Goal: Task Accomplishment & Management: Manage account settings

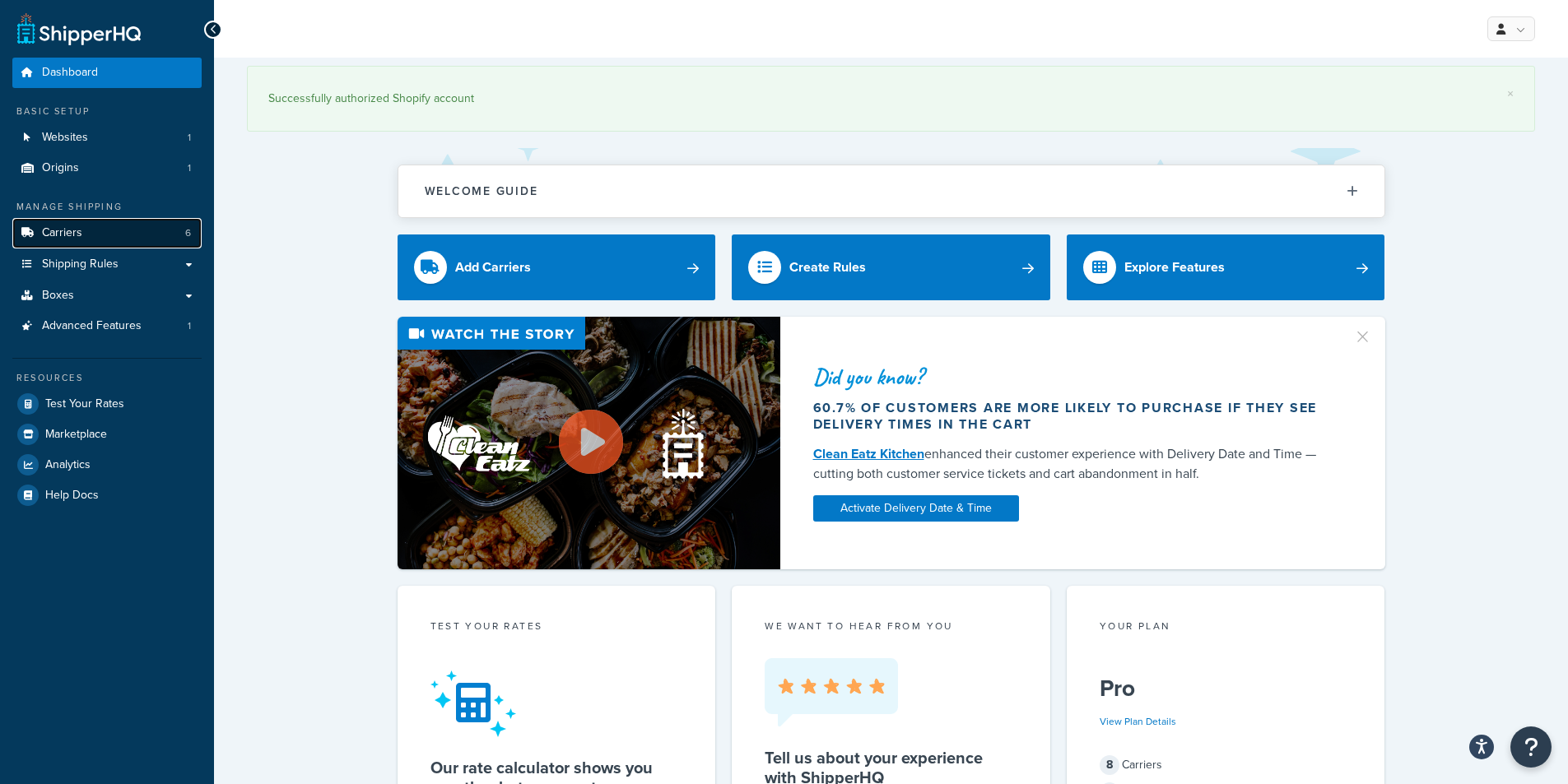
click at [190, 231] on span "6" at bounding box center [188, 233] width 6 height 14
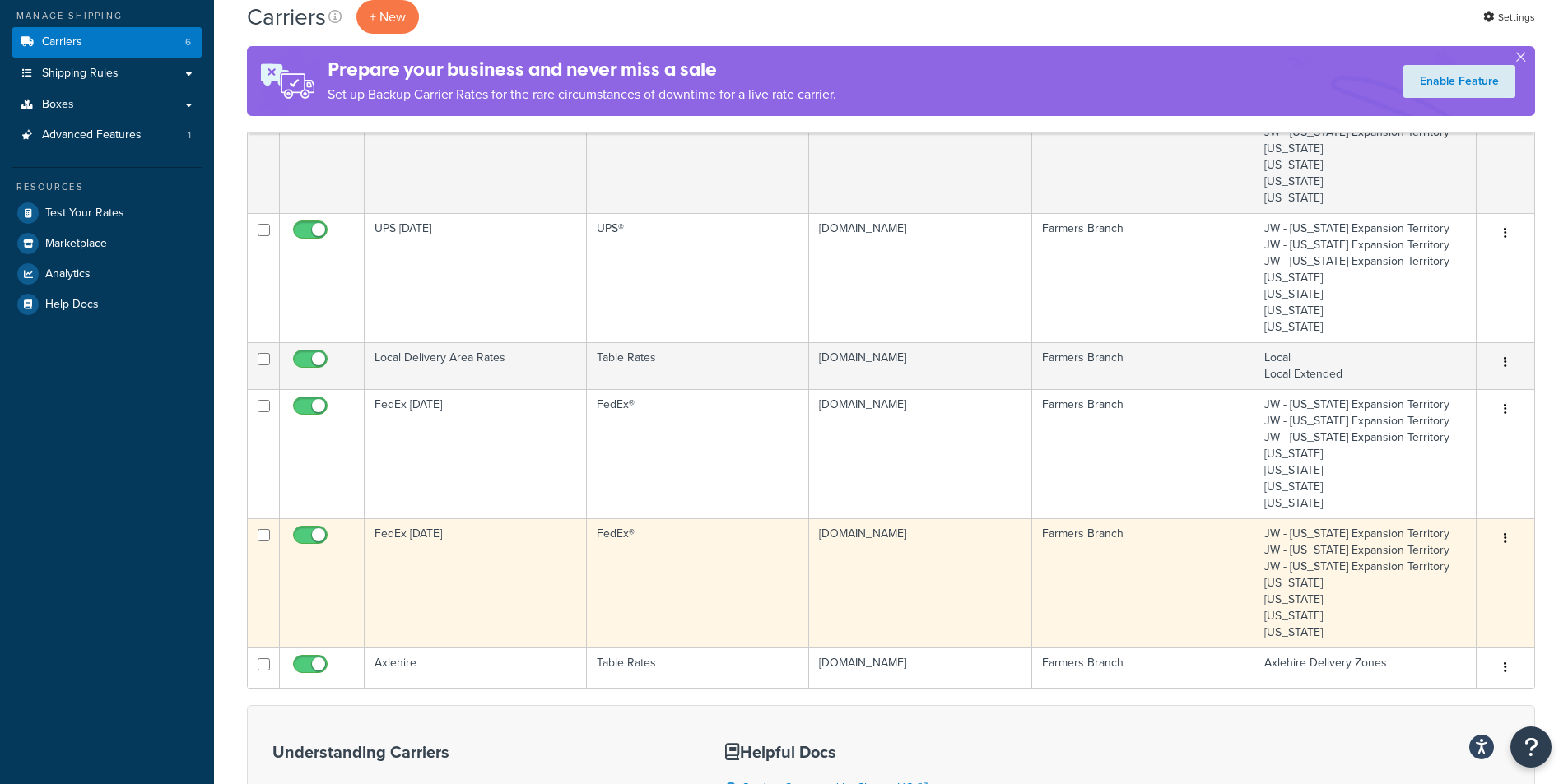
scroll to position [82, 0]
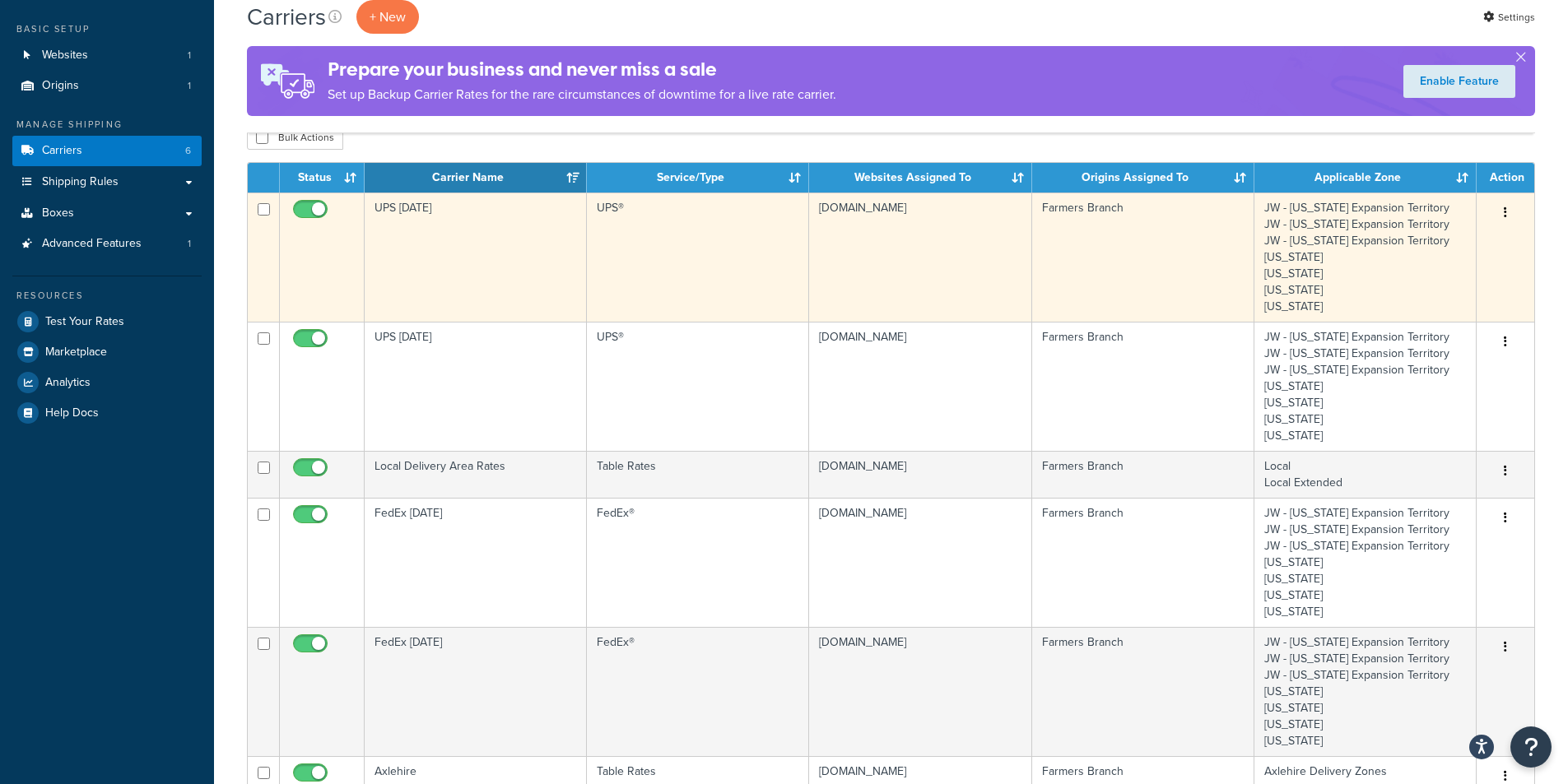
click at [426, 211] on td "UPS [DATE]" at bounding box center [475, 257] width 222 height 129
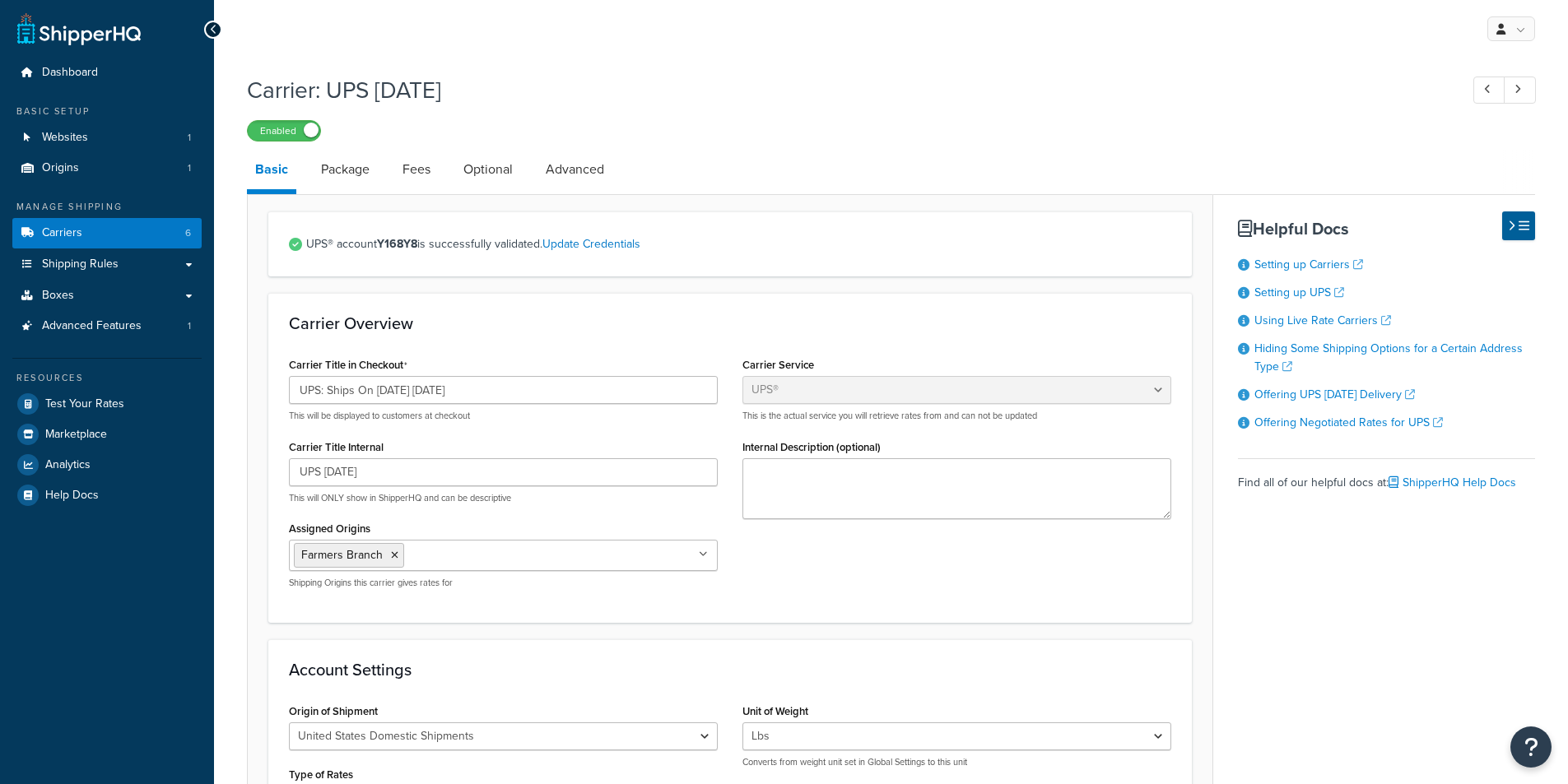
select select "ups"
click at [579, 186] on link "Advanced" at bounding box center [574, 170] width 75 height 40
select select "false"
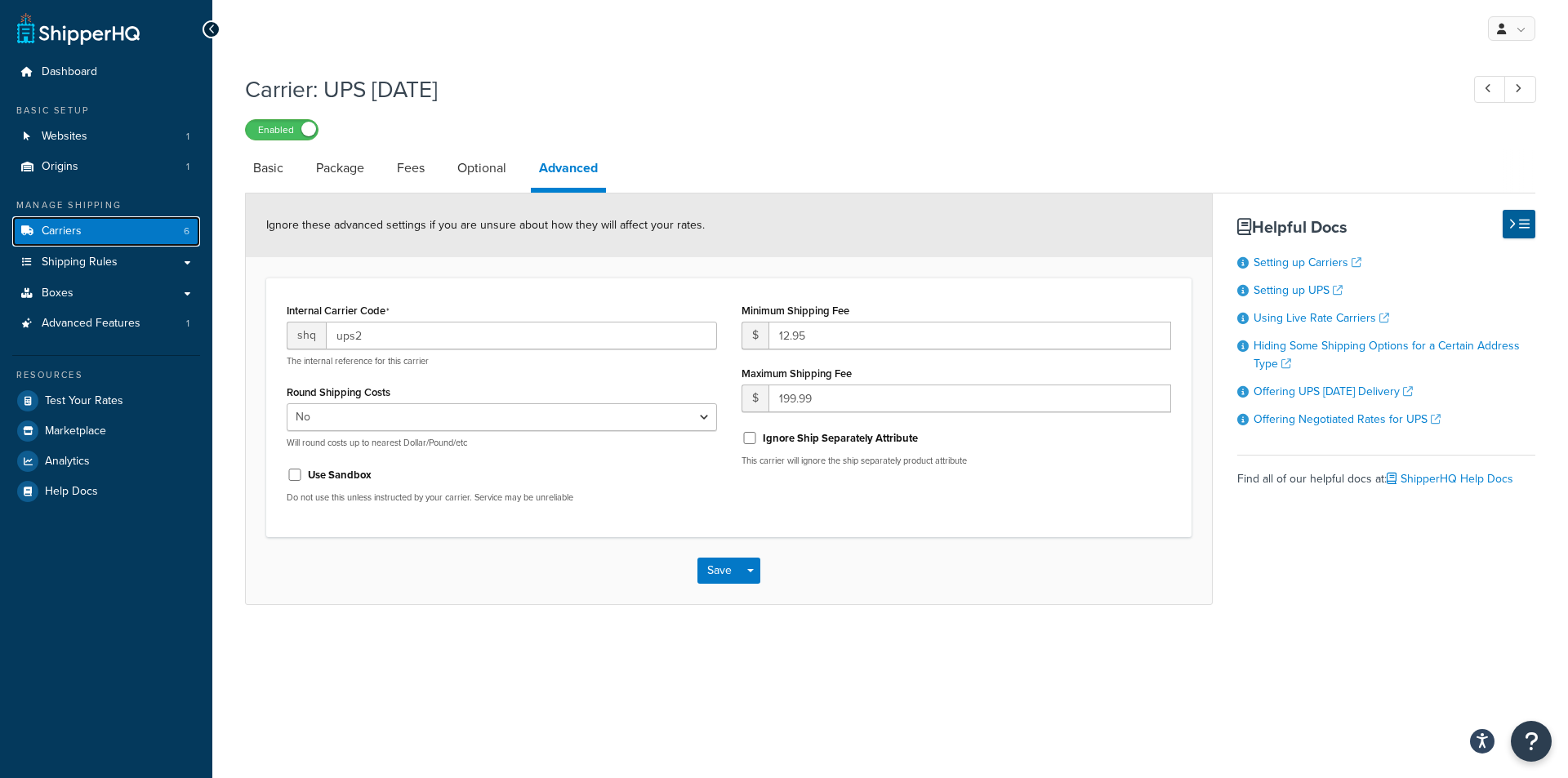
click at [132, 228] on link "Carriers 6" at bounding box center [106, 232] width 187 height 30
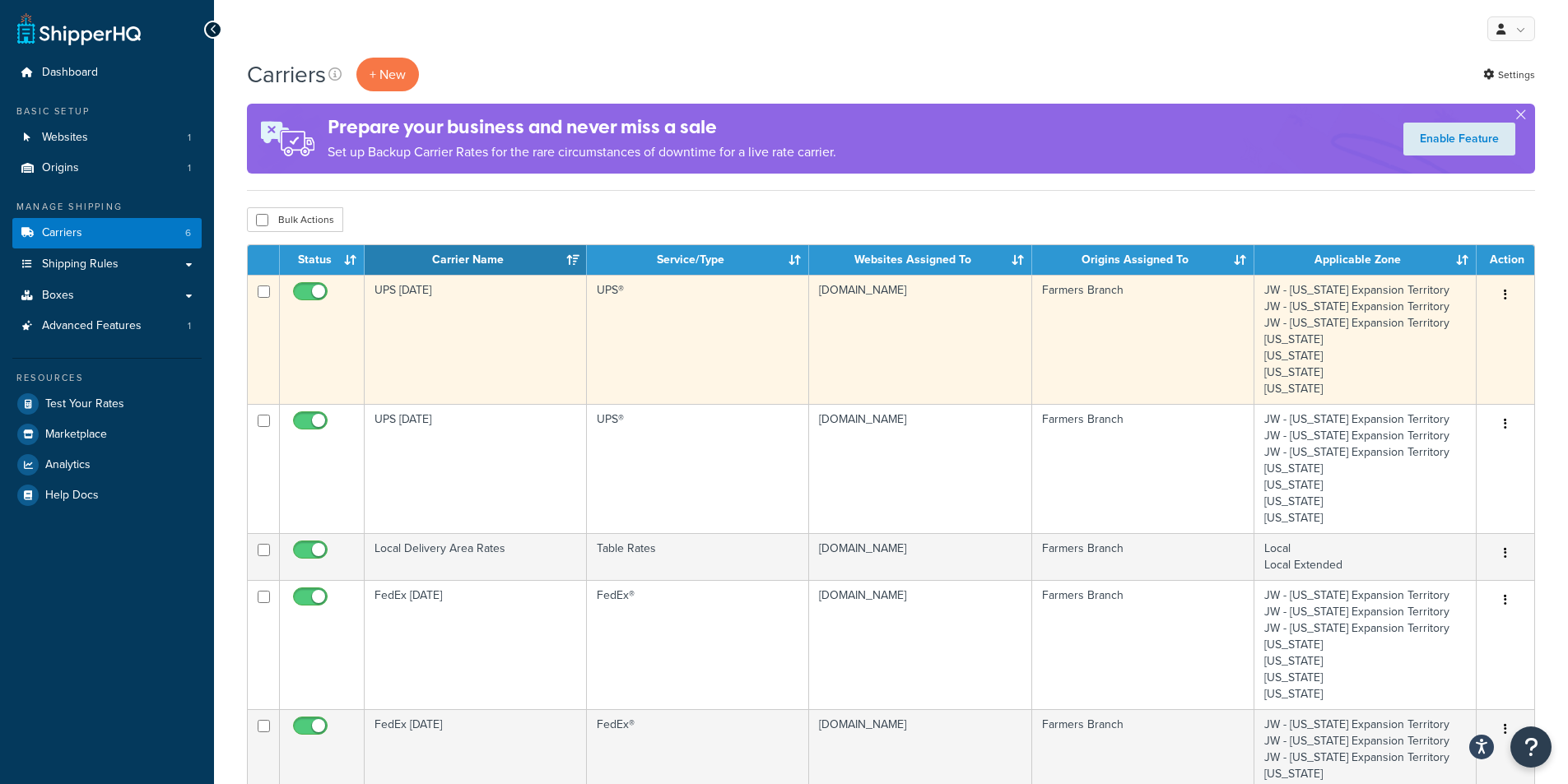
click at [1514, 296] on button "button" at bounding box center [1505, 296] width 23 height 26
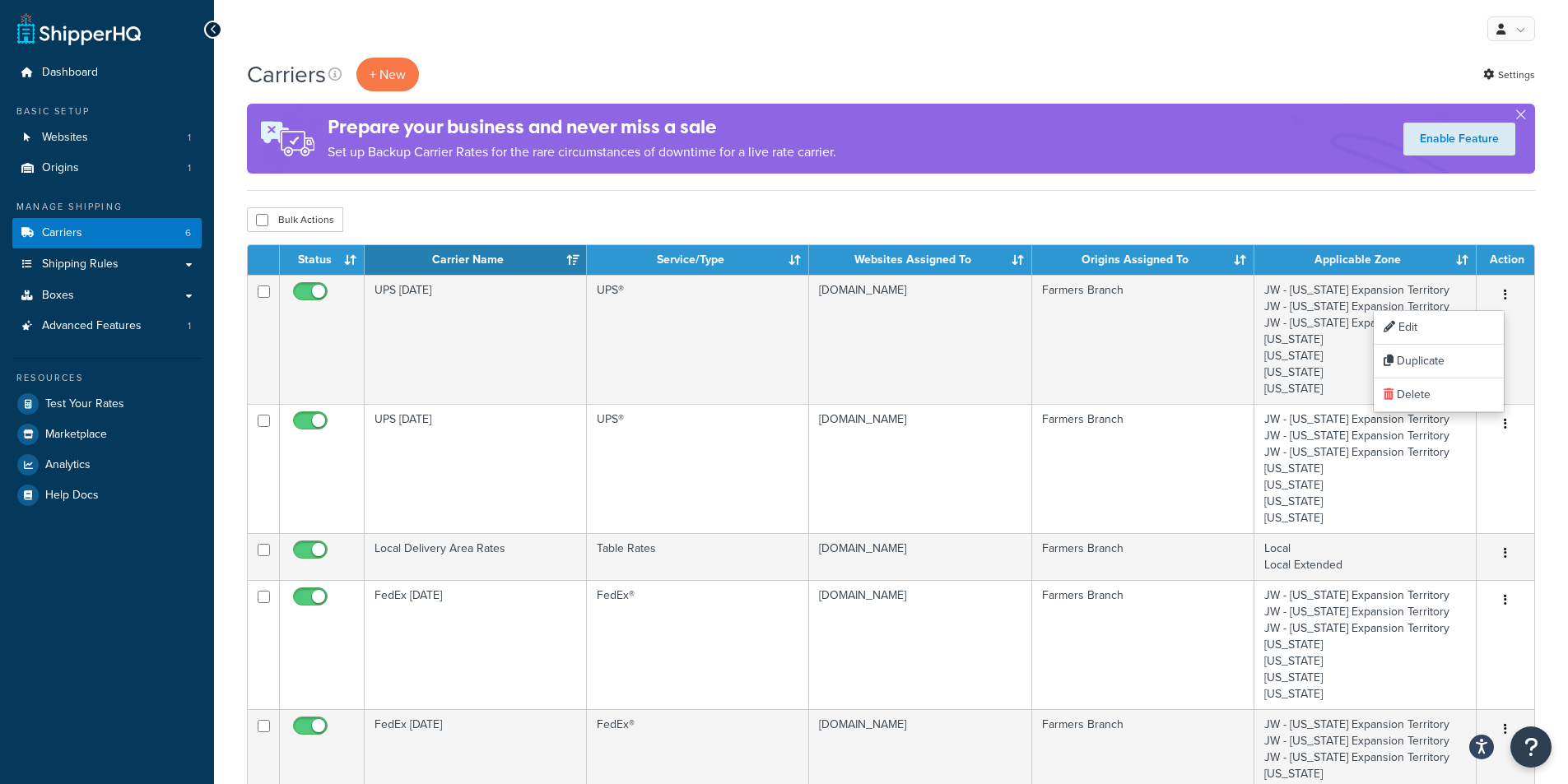
click at [695, 184] on div "Carriers + New Settings Prepare your business and never miss a sale Set up Back…" at bounding box center [891, 124] width 1288 height 133
click at [97, 326] on span "Advanced Features" at bounding box center [91, 326] width 99 height 14
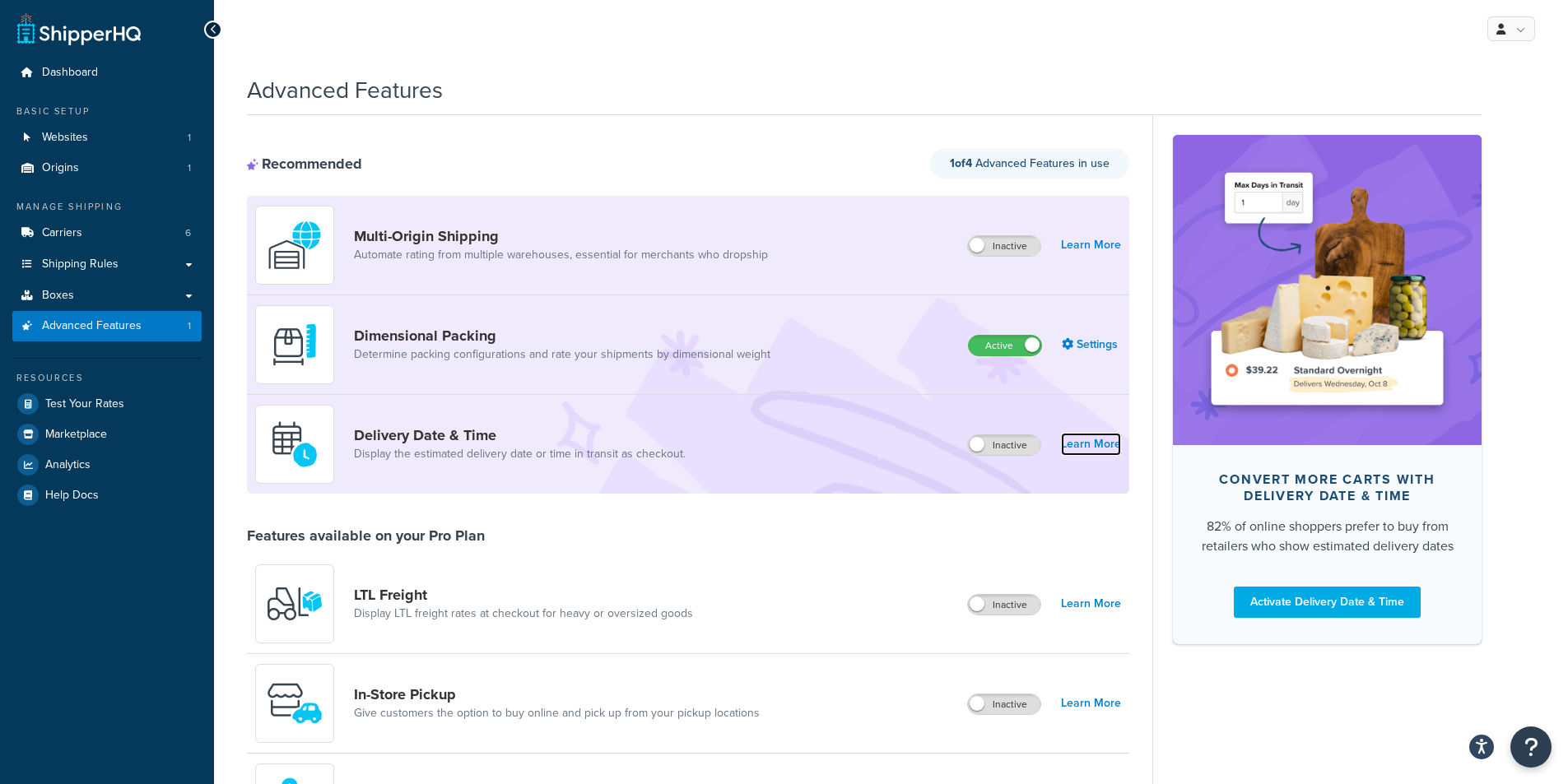
click at [1099, 449] on link "Learn More" at bounding box center [1091, 444] width 60 height 23
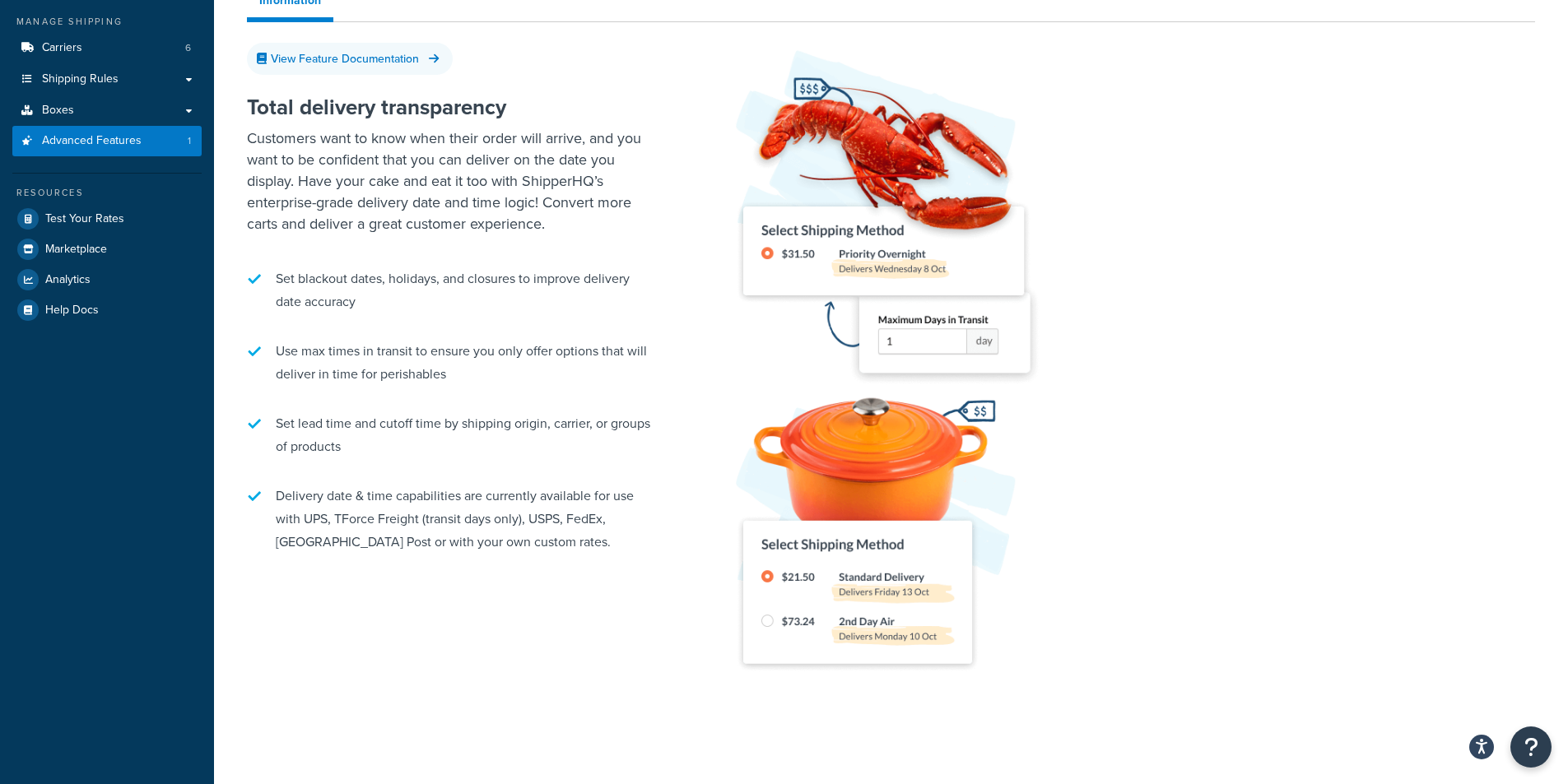
scroll to position [214, 0]
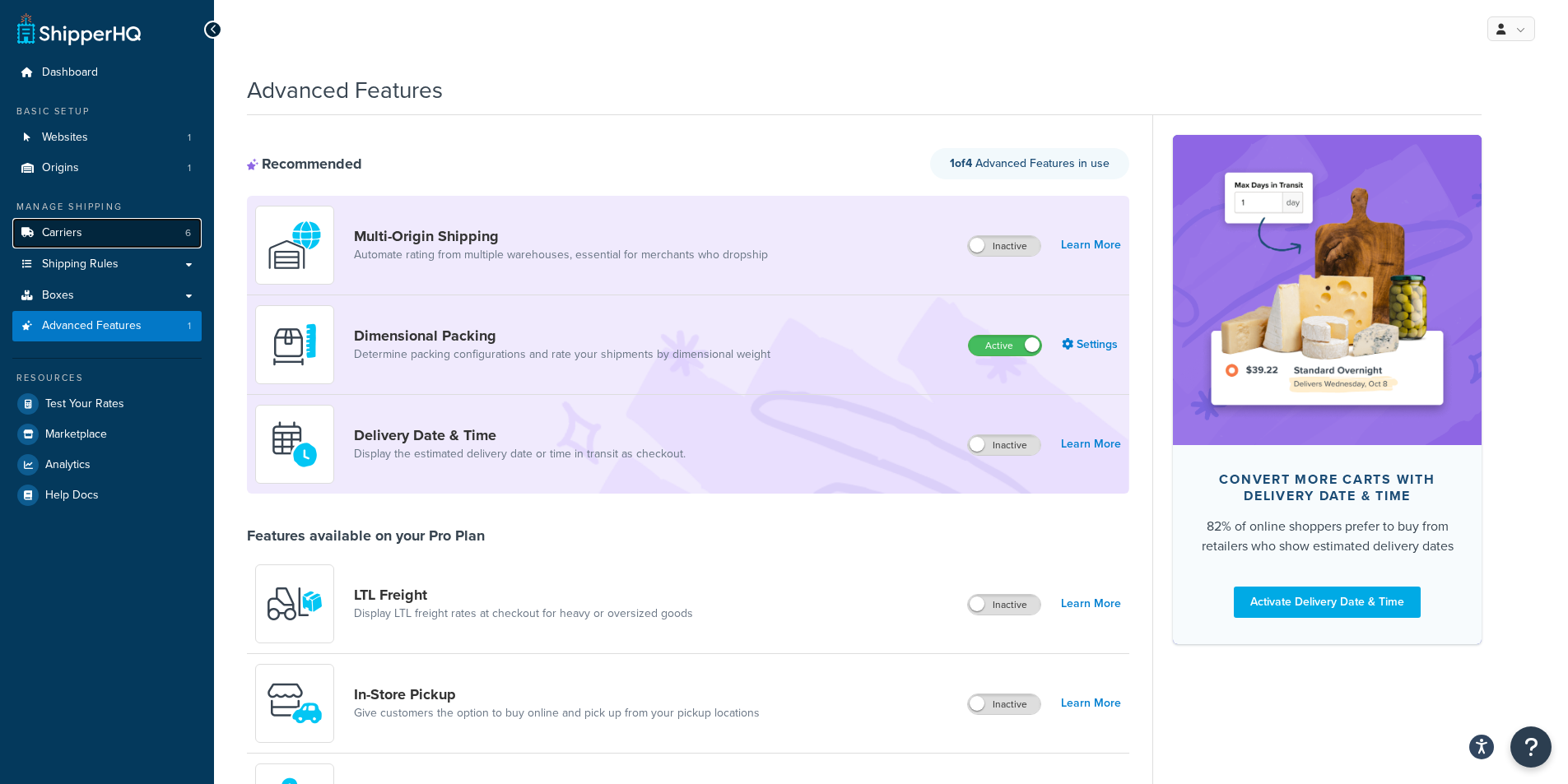
click at [138, 232] on link "Carriers 6" at bounding box center [107, 233] width 189 height 30
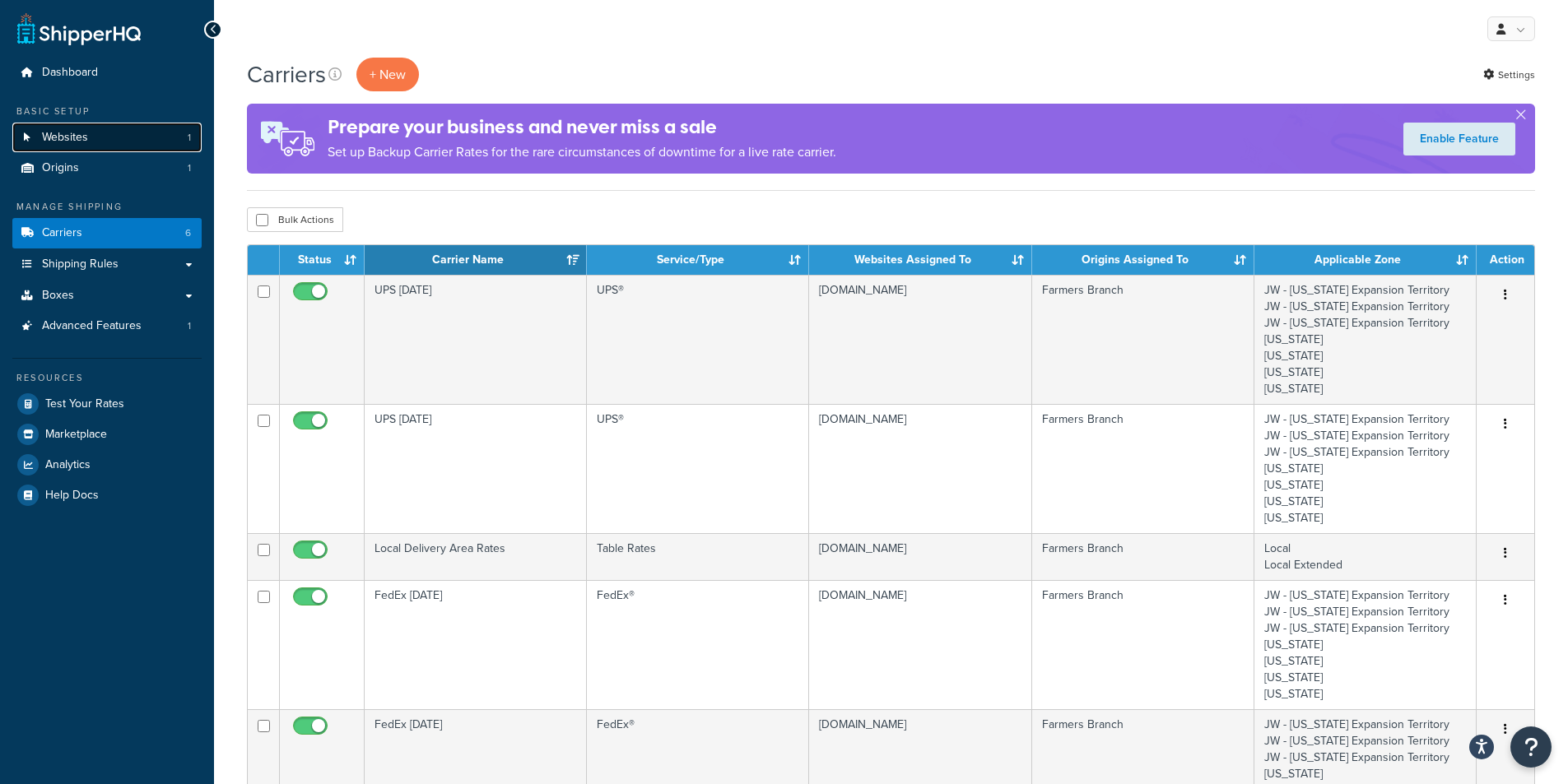
click at [128, 131] on link "Websites 1" at bounding box center [107, 138] width 189 height 30
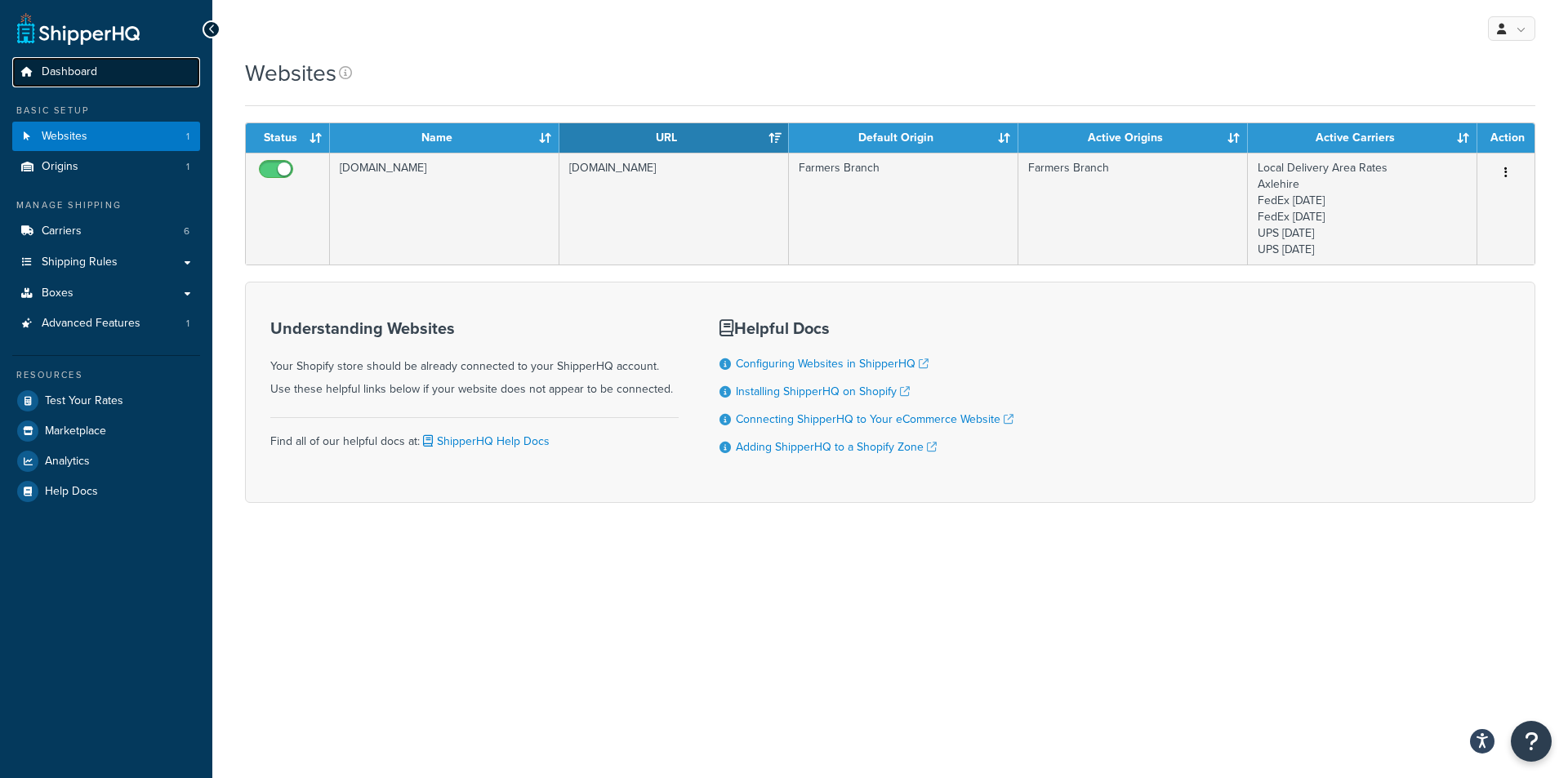
click at [110, 73] on link "Dashboard" at bounding box center [106, 72] width 187 height 30
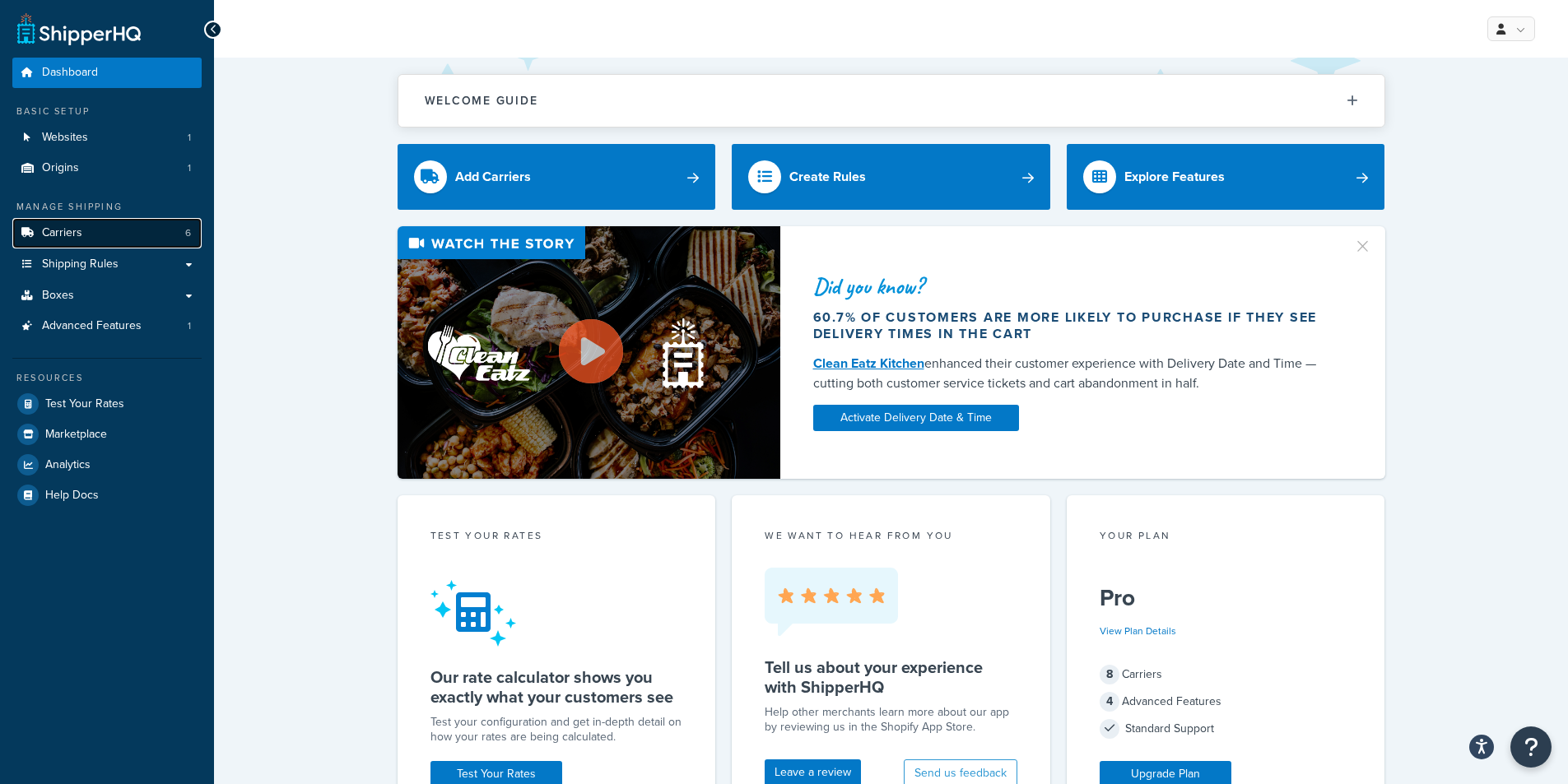
click at [64, 245] on link "Carriers 6" at bounding box center [107, 233] width 189 height 30
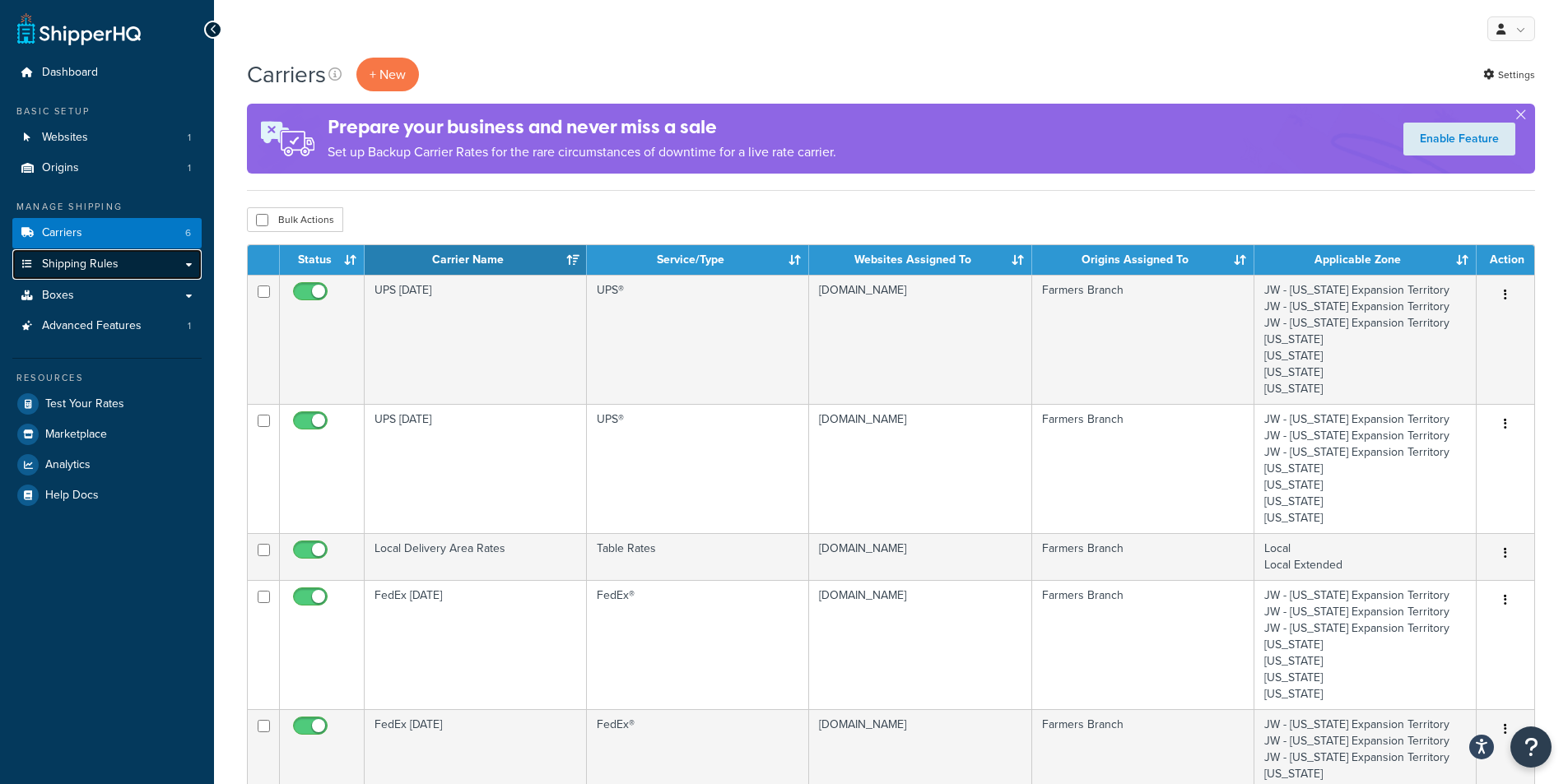
click at [53, 260] on span "Shipping Rules" at bounding box center [79, 264] width 77 height 14
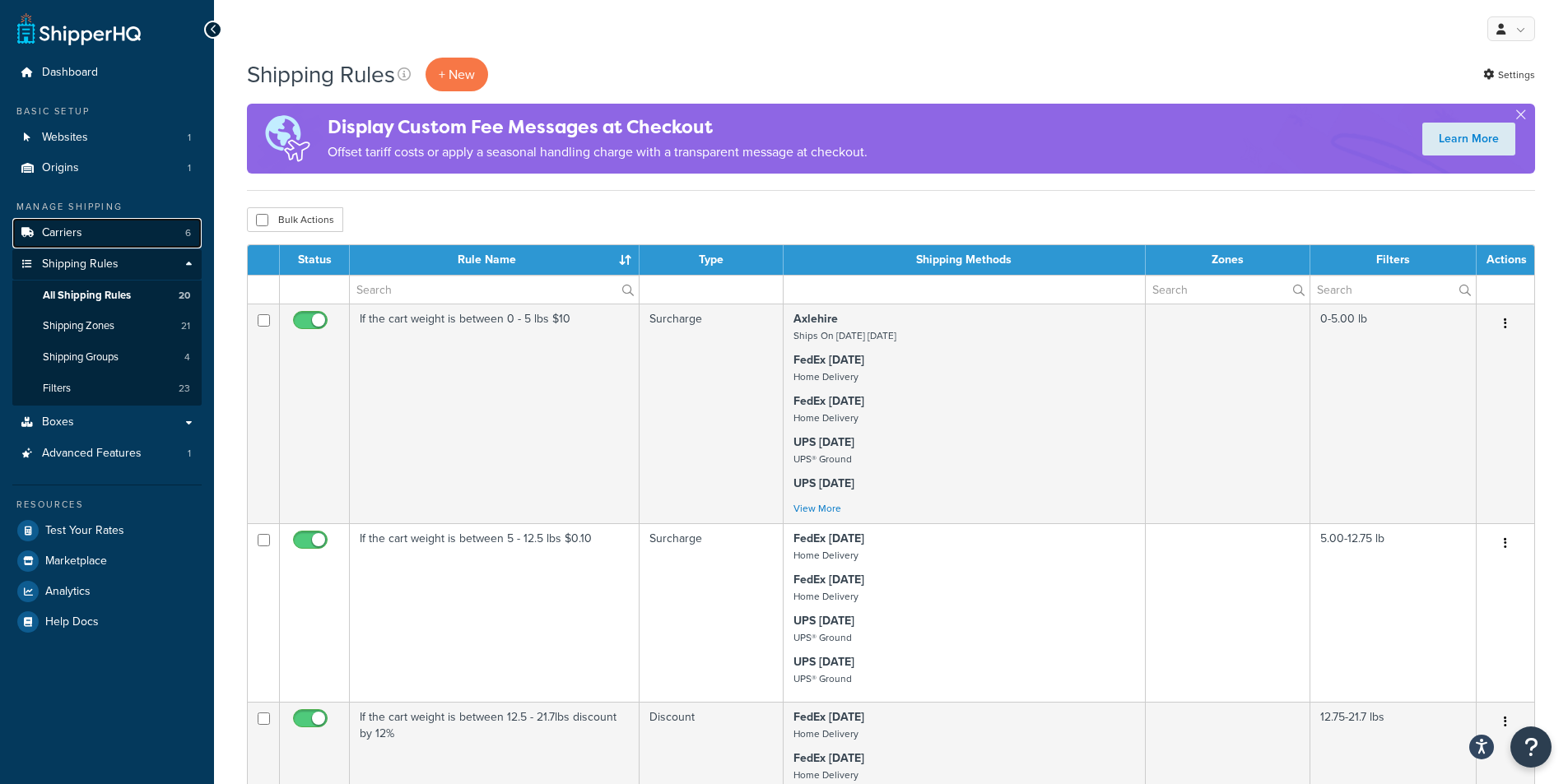
click at [60, 233] on span "Carriers" at bounding box center [61, 233] width 41 height 14
